Goal: Navigation & Orientation: Find specific page/section

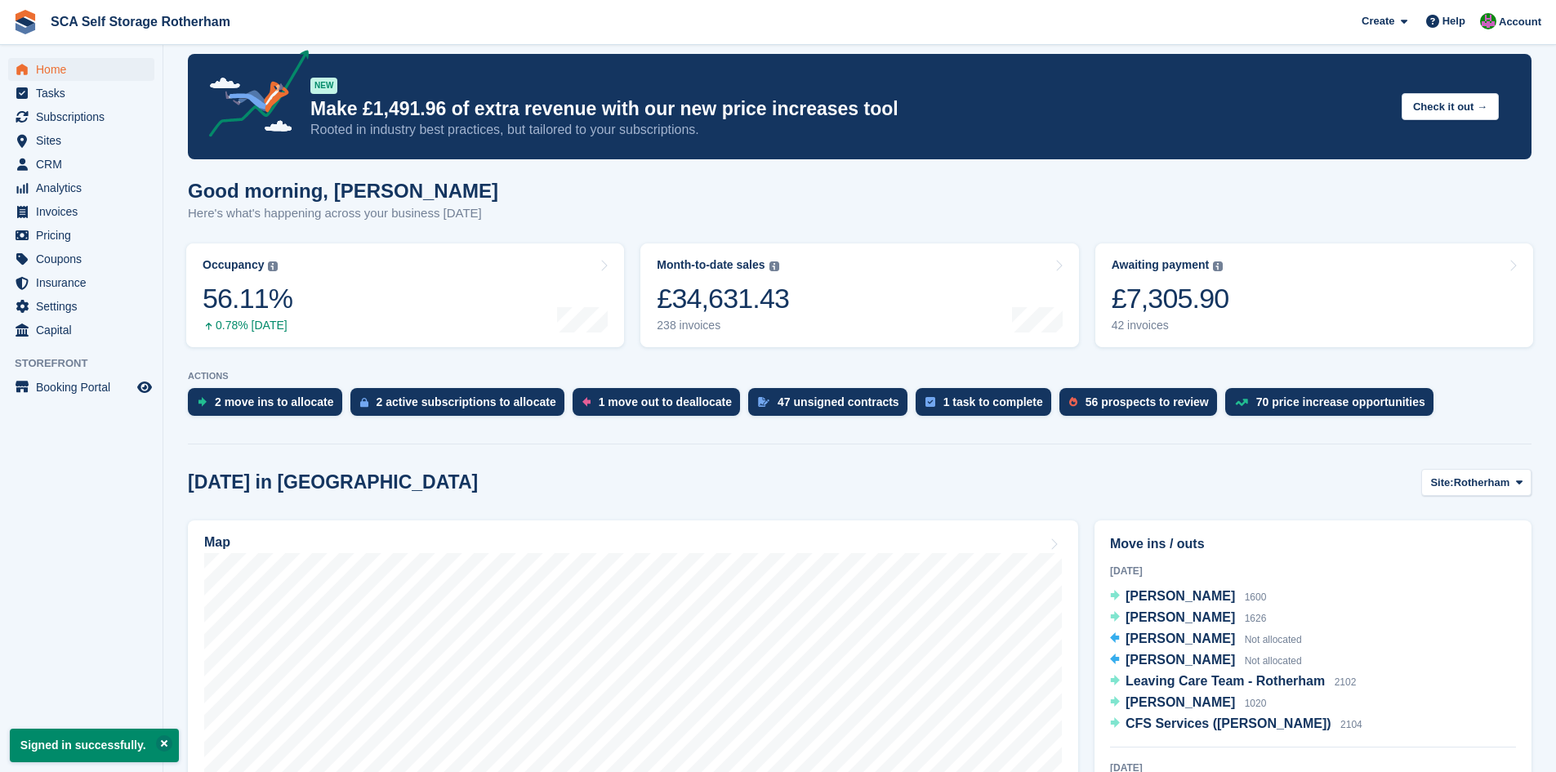
scroll to position [102, 0]
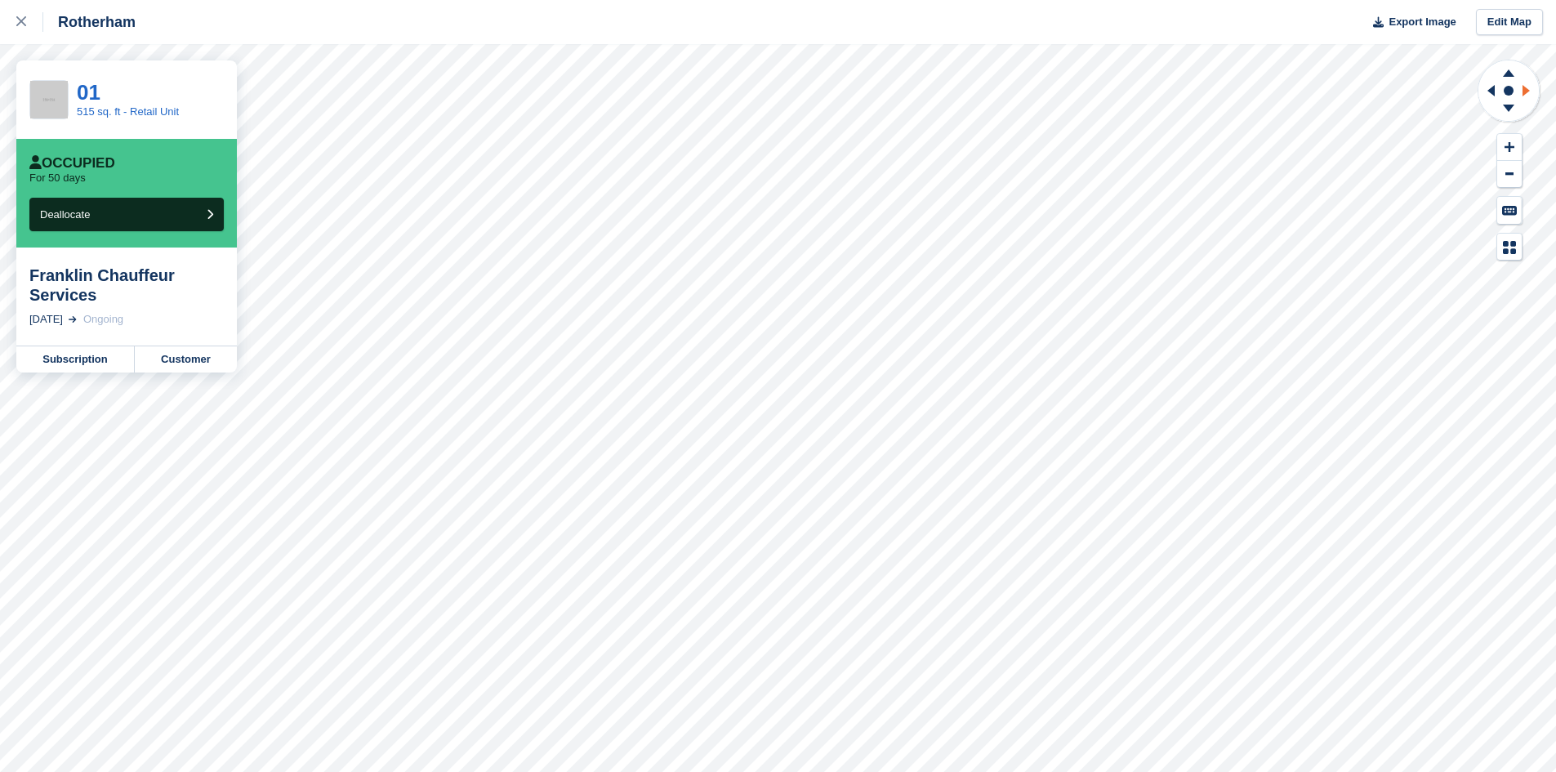
click at [1531, 96] on icon at bounding box center [1529, 90] width 20 height 42
click at [1511, 107] on icon at bounding box center [1508, 108] width 11 height 7
click at [24, 20] on icon at bounding box center [21, 21] width 10 height 10
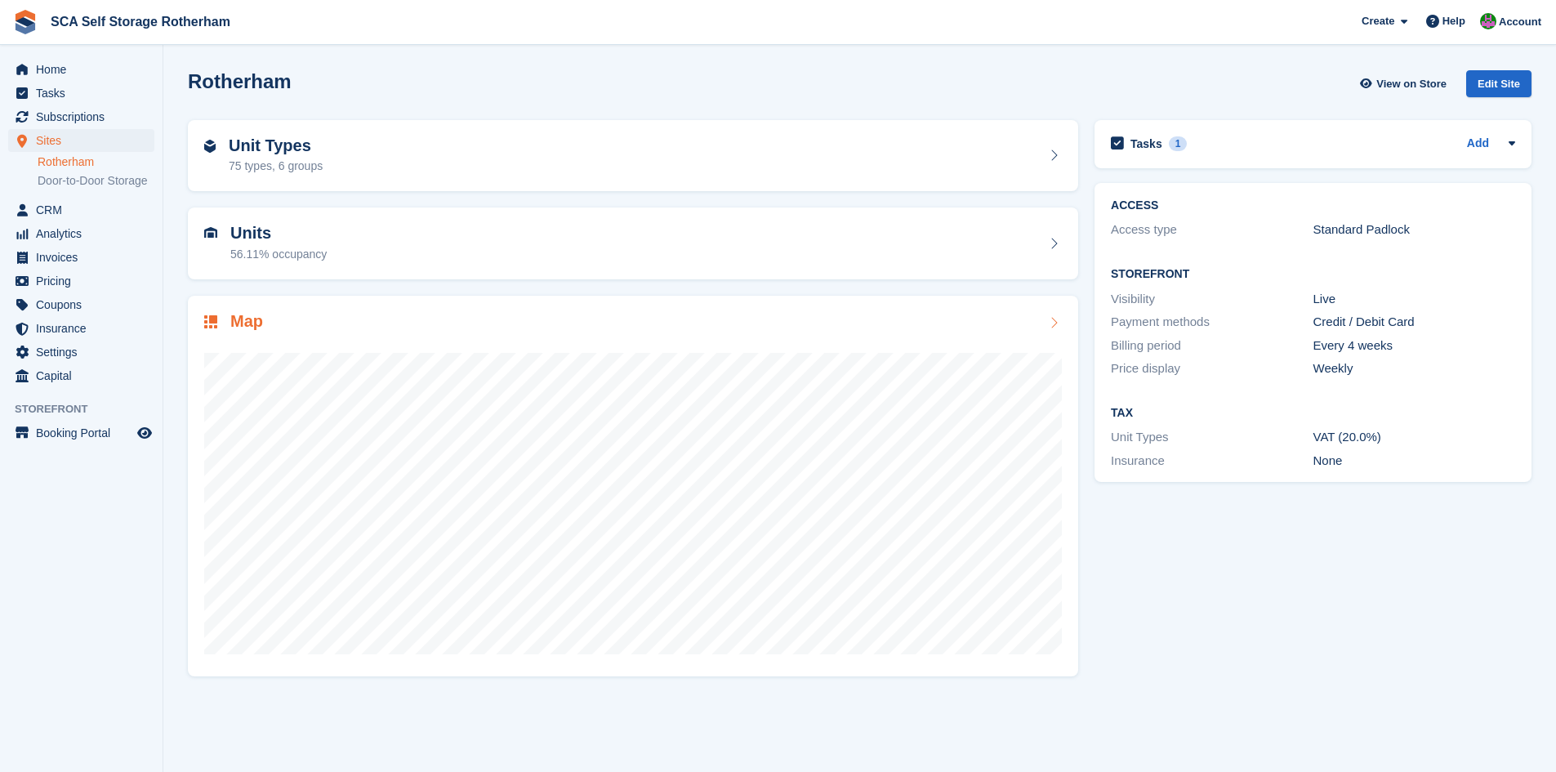
click at [1029, 319] on div "Map" at bounding box center [633, 323] width 858 height 22
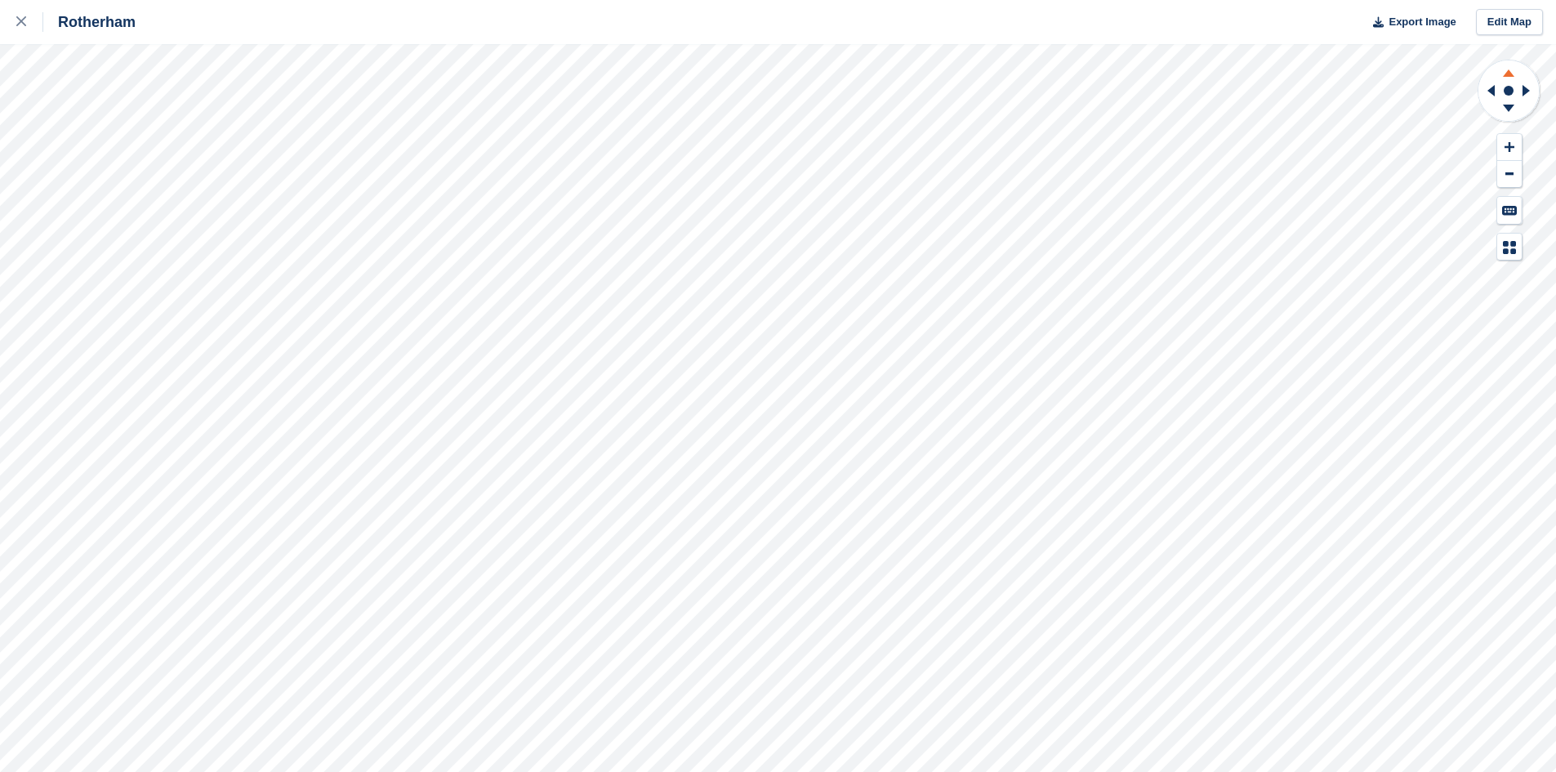
click at [1509, 72] on icon at bounding box center [1508, 72] width 11 height 7
click at [1507, 108] on icon at bounding box center [1508, 108] width 11 height 7
